Goal: Register for event/course

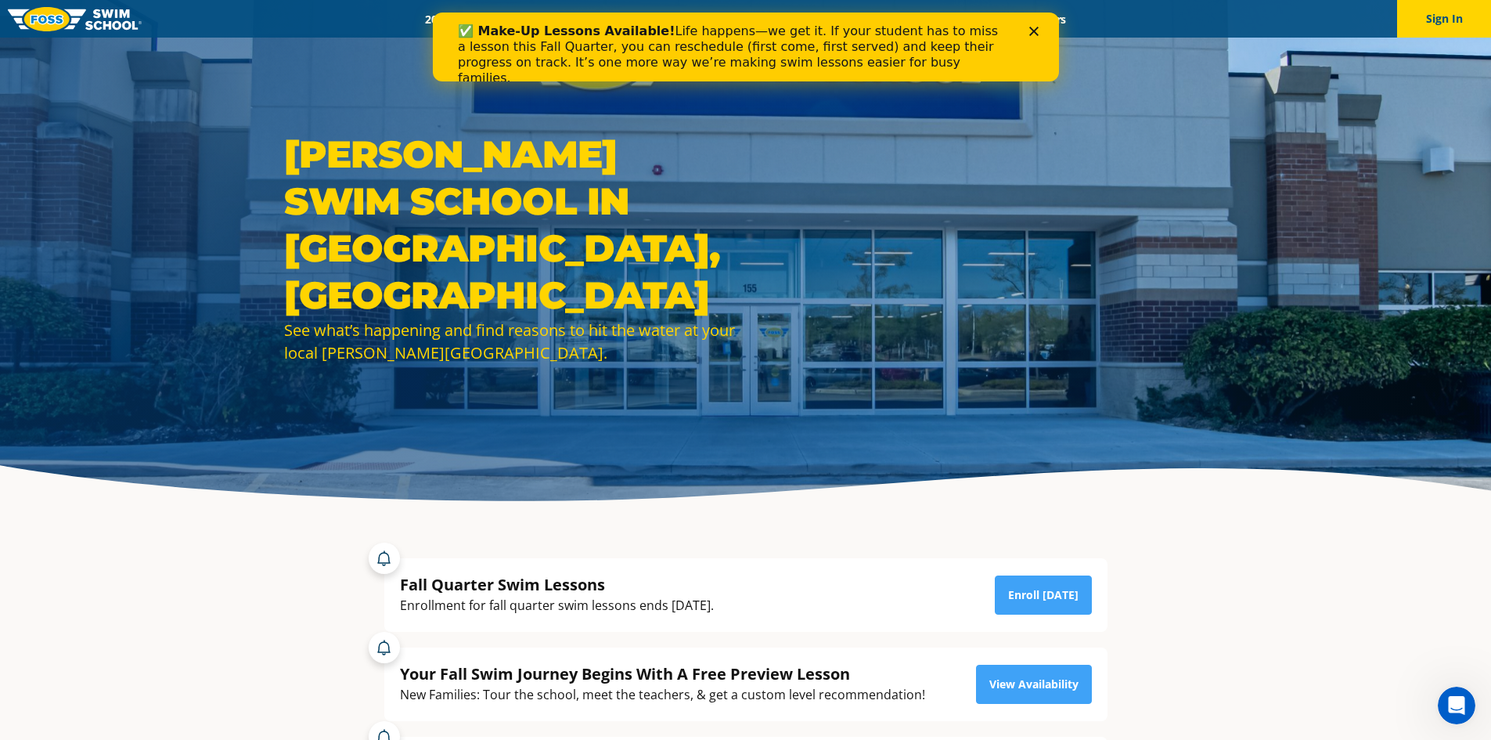
click at [1041, 27] on div "Close" at bounding box center [1037, 31] width 16 height 9
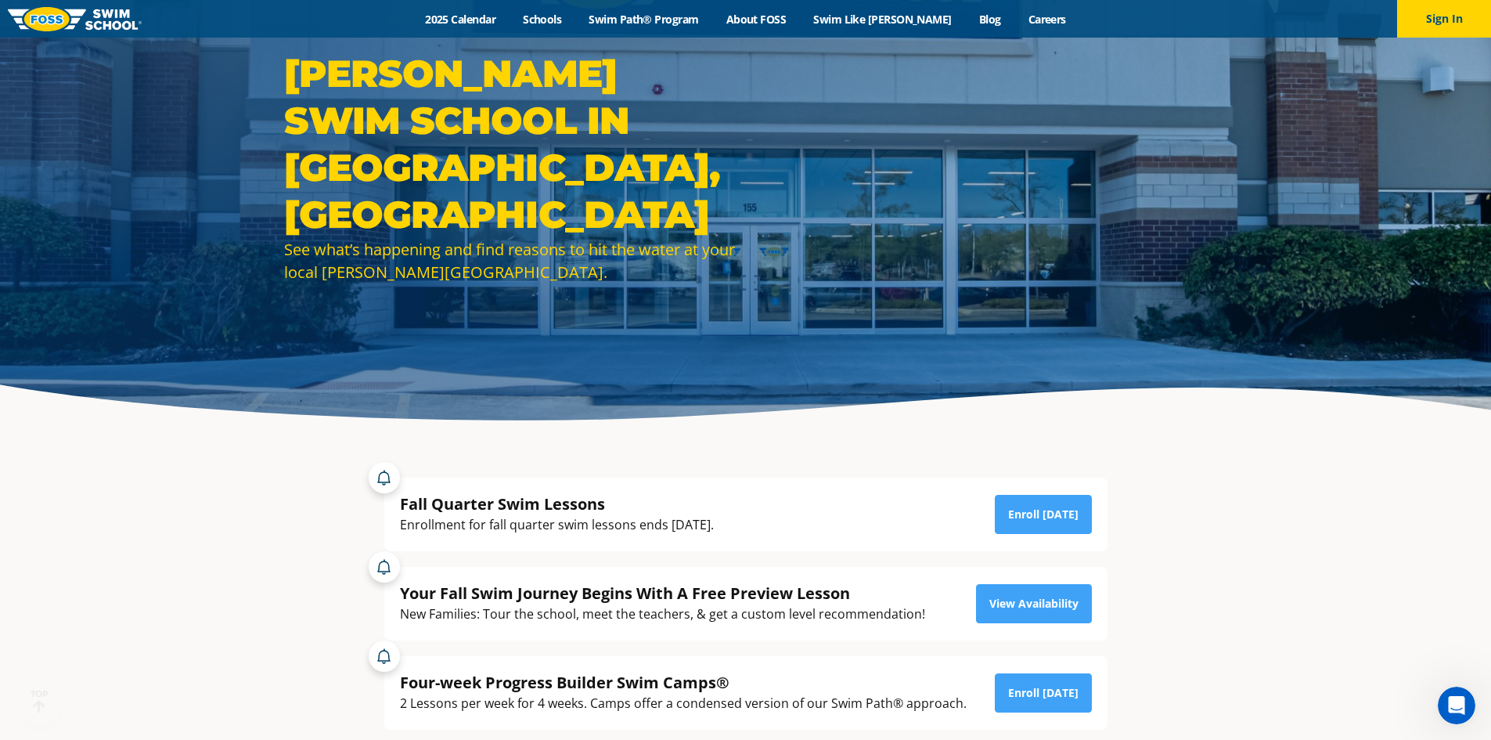
scroll to position [157, 0]
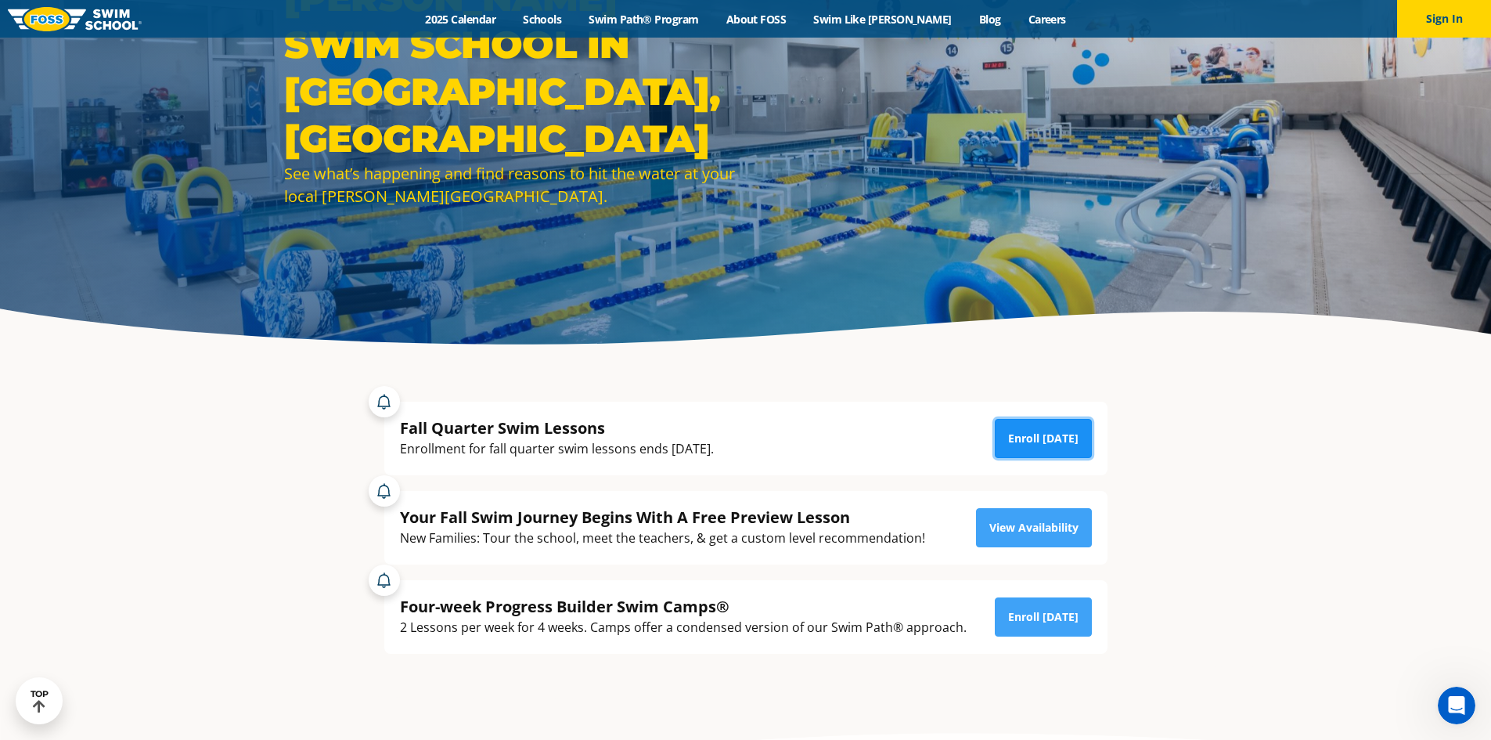
click at [1054, 436] on link "Enroll [DATE]" at bounding box center [1043, 438] width 97 height 39
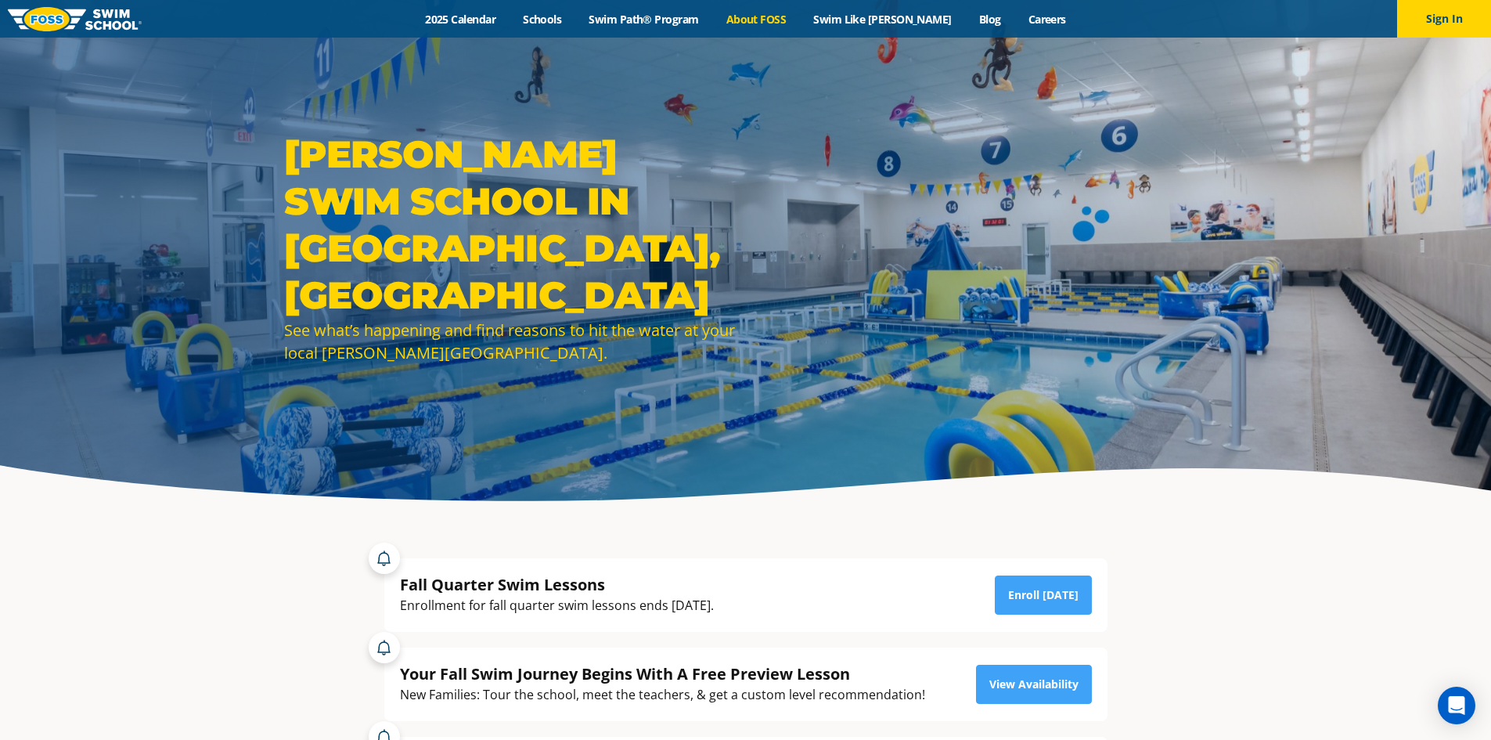
click at [773, 21] on link "About FOSS" at bounding box center [756, 19] width 88 height 15
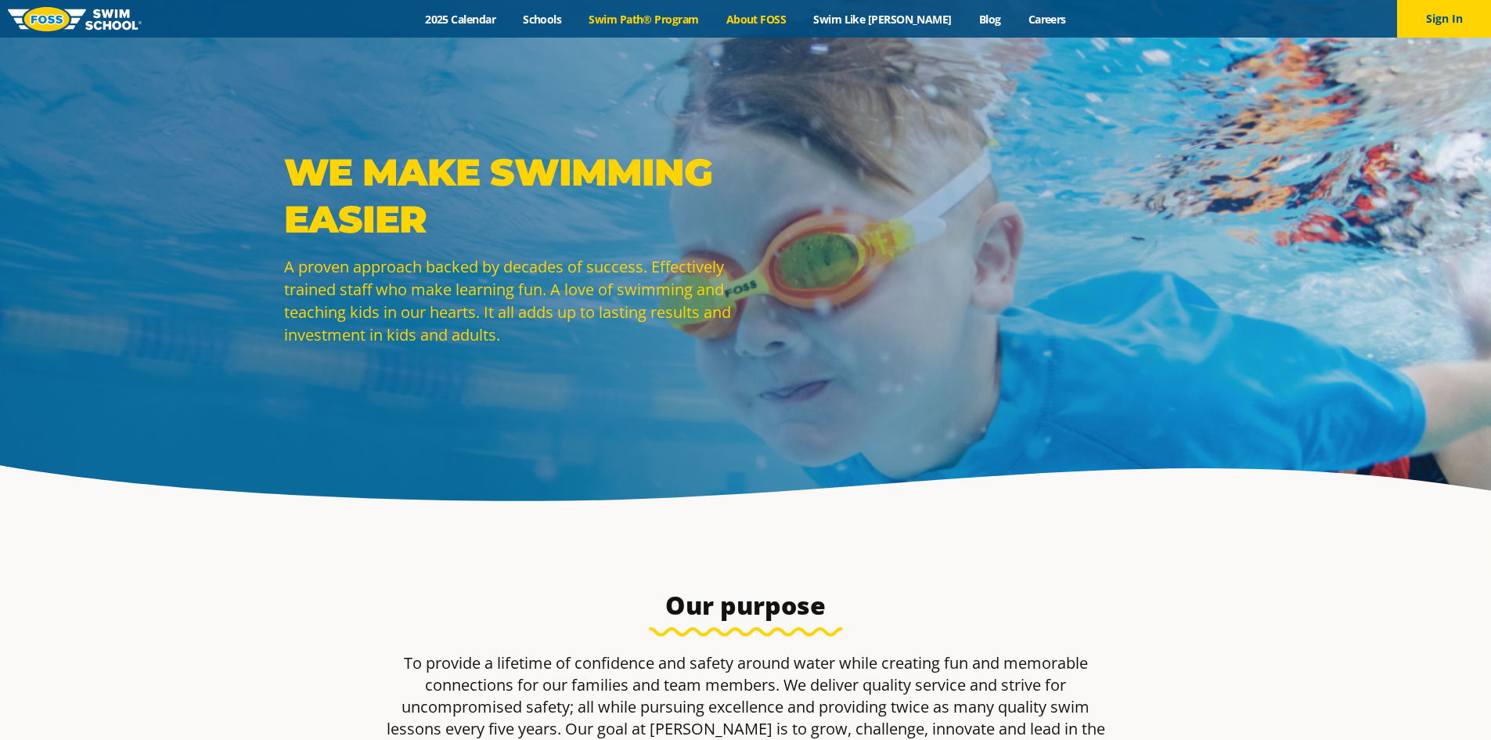
drag, startPoint x: 0, startPoint y: 0, endPoint x: 680, endPoint y: 21, distance: 679.9
click at [680, 21] on link "Swim Path® Program" at bounding box center [643, 19] width 137 height 15
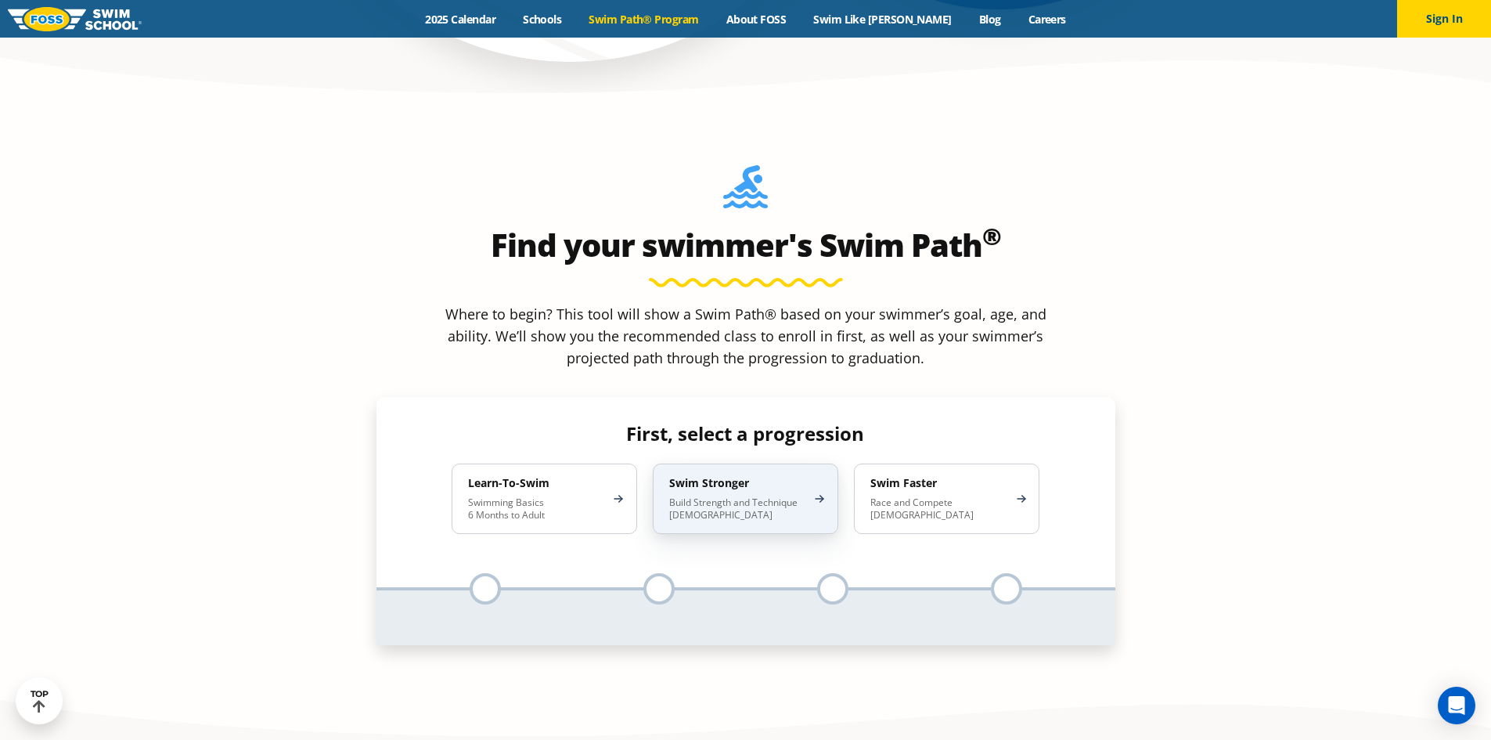
scroll to position [1409, 0]
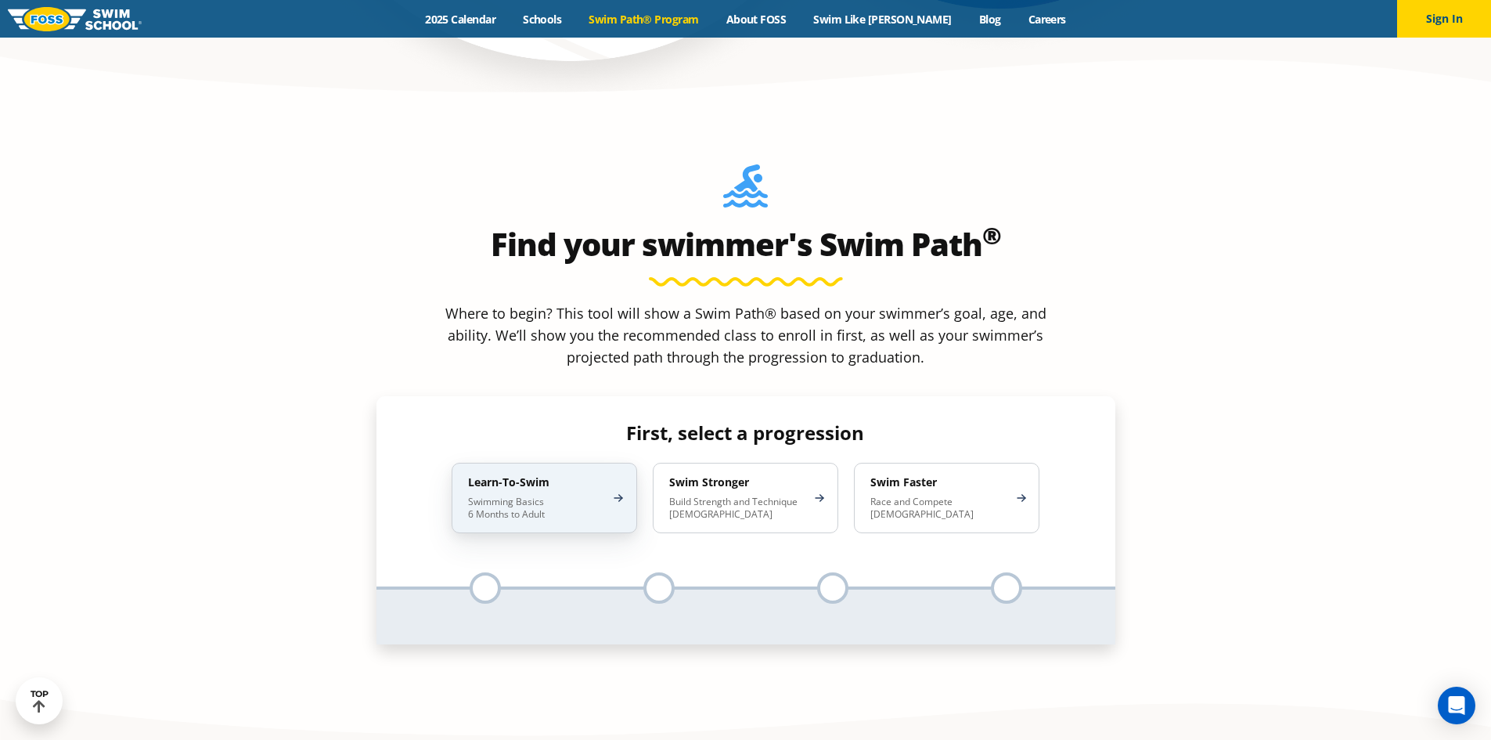
click at [532, 496] on p "Swimming Basics 6 Months to Adult" at bounding box center [536, 508] width 137 height 25
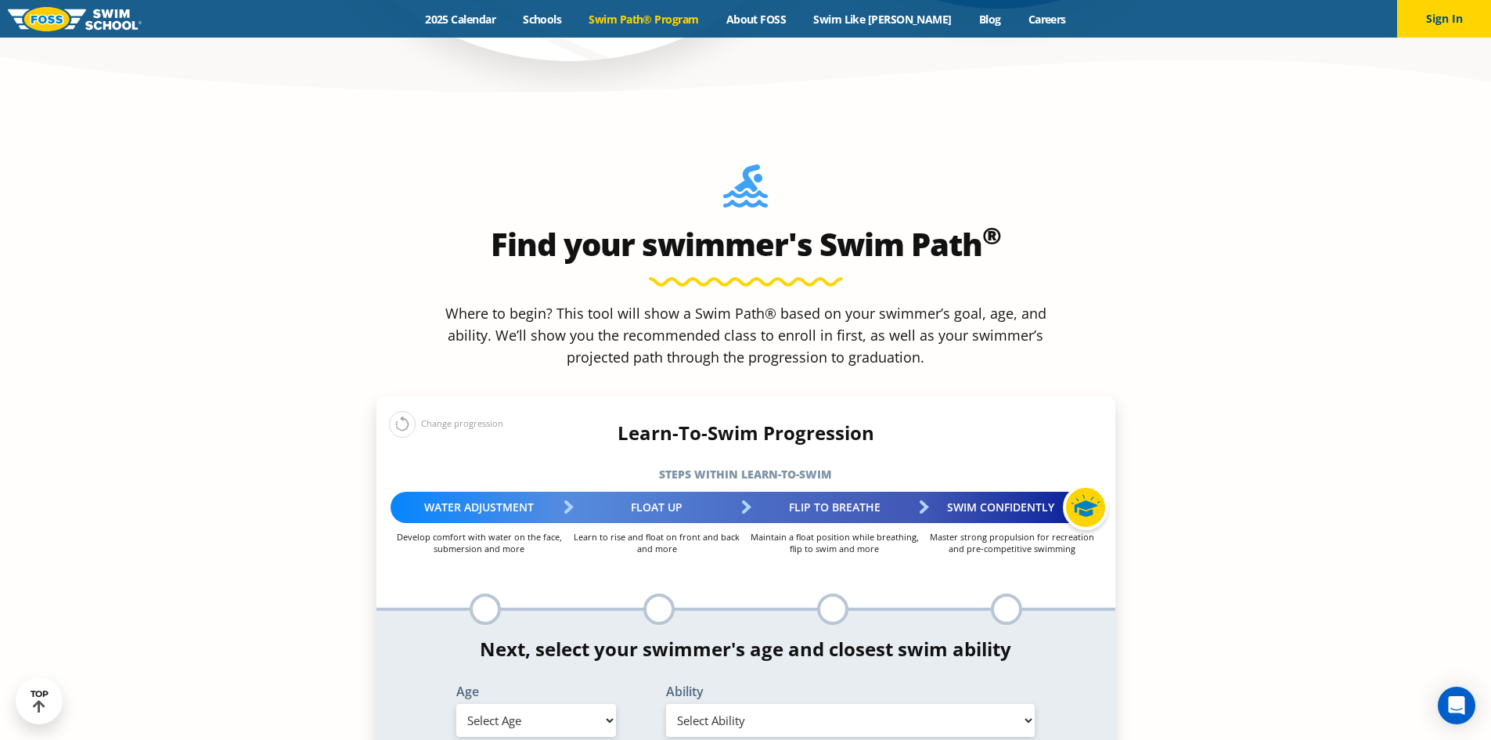
click at [560, 704] on select "Select Age [DEMOGRAPHIC_DATA] months - 1 year 1 year 2 years 3 years 4 years 5 …" at bounding box center [536, 720] width 160 height 33
select select "6-years"
click at [456, 704] on select "Select Age [DEMOGRAPHIC_DATA] months - 1 year 1 year 2 years 3 years 4 years 5 …" at bounding box center [536, 720] width 160 height 33
click at [754, 704] on select "Select Ability First in-water experience When in the water, reliant on a life j…" at bounding box center [851, 720] width 370 height 33
select select "6-years-when-in-the-water-reliant-on-a-life-jacket-or-floatation-device"
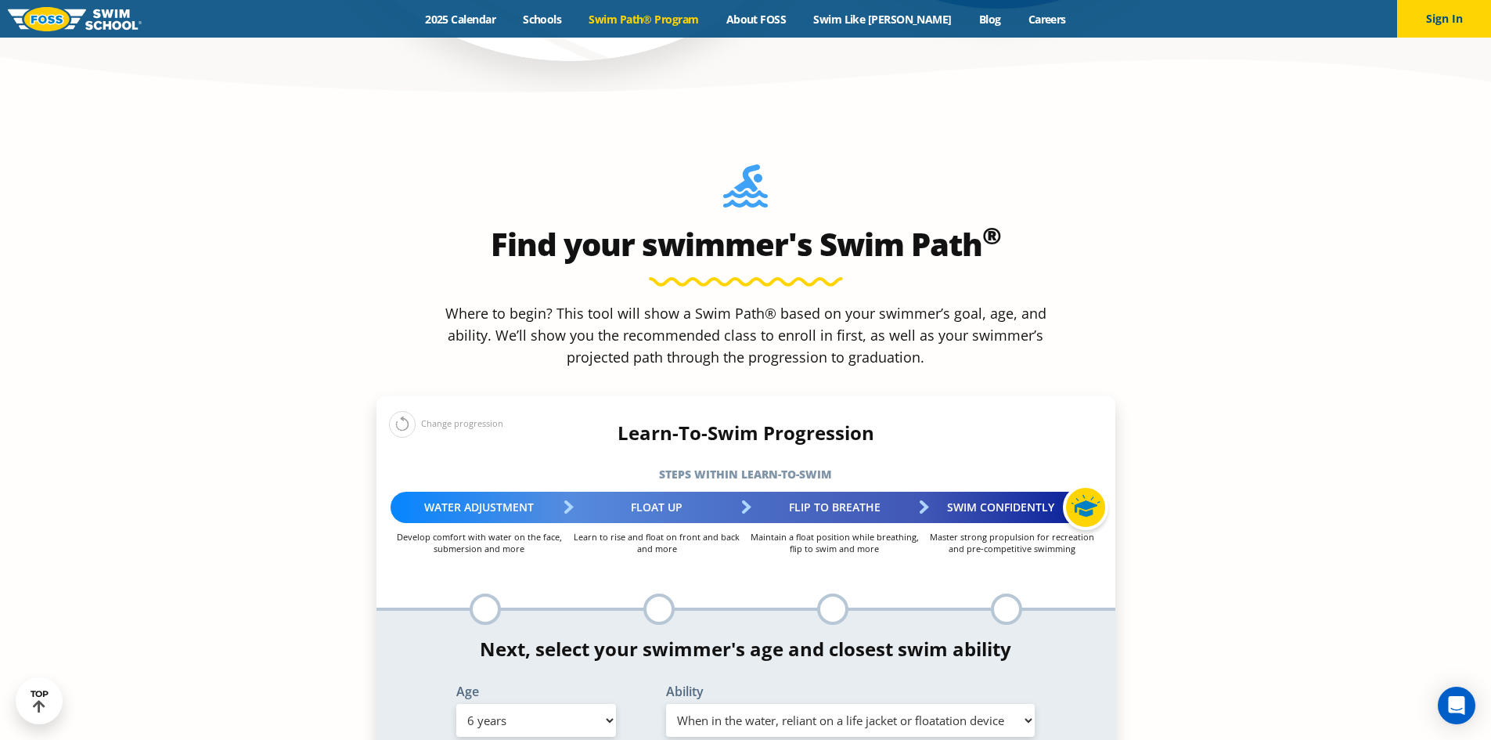
click at [666, 704] on select "Select Ability First in-water experience When in the water, reliant on a life j…" at bounding box center [851, 720] width 370 height 33
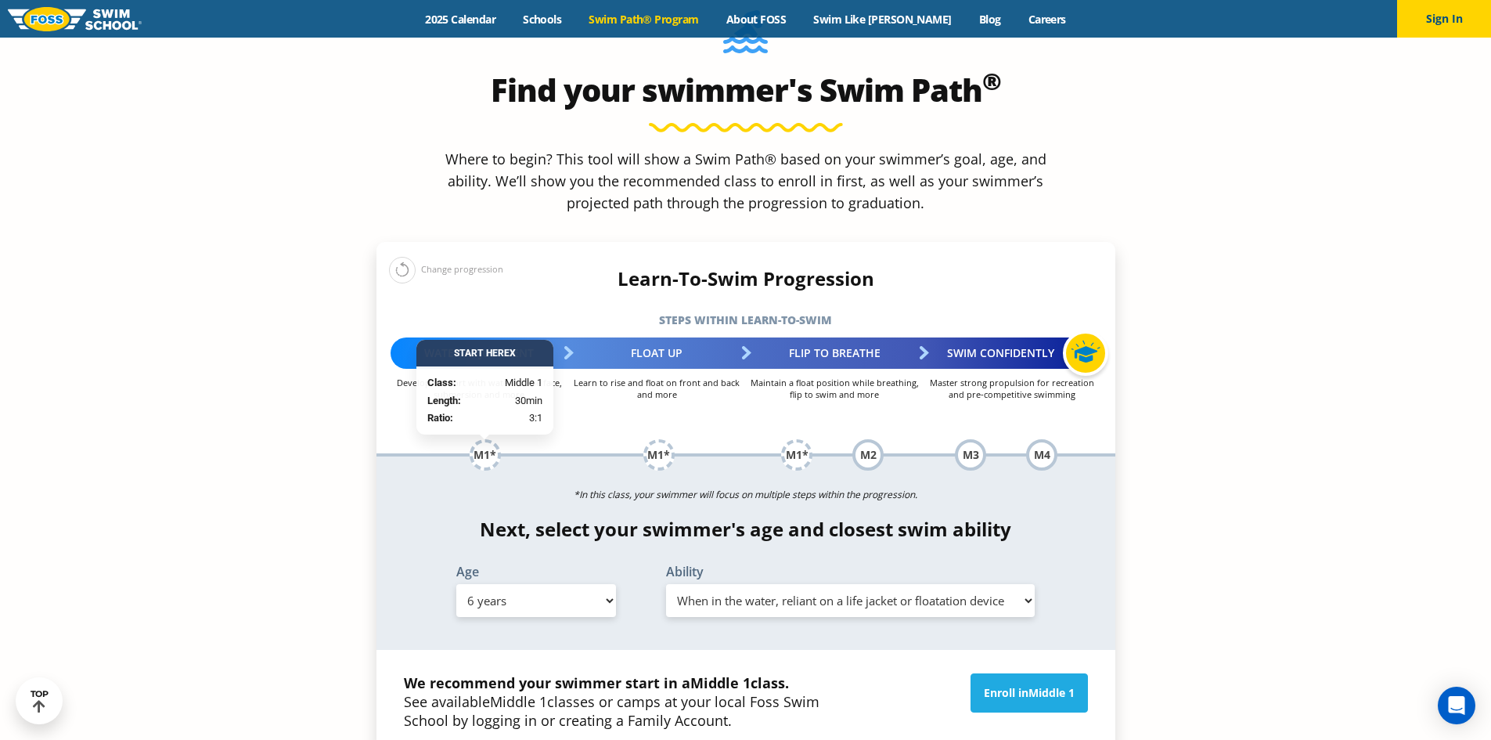
scroll to position [1566, 0]
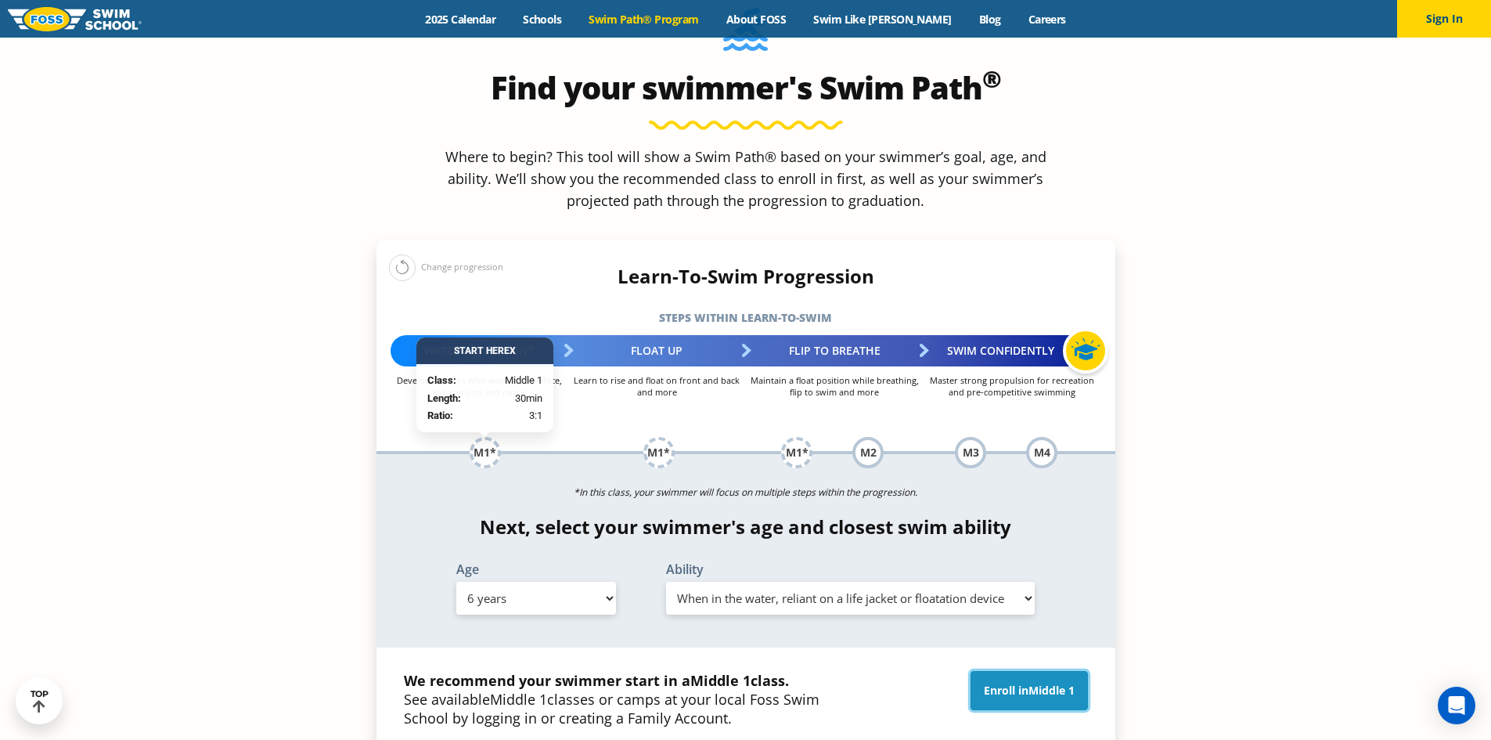
click at [1022, 671] on link "Enroll in Middle 1" at bounding box center [1029, 690] width 117 height 39
